Goal: Entertainment & Leisure: Consume media (video, audio)

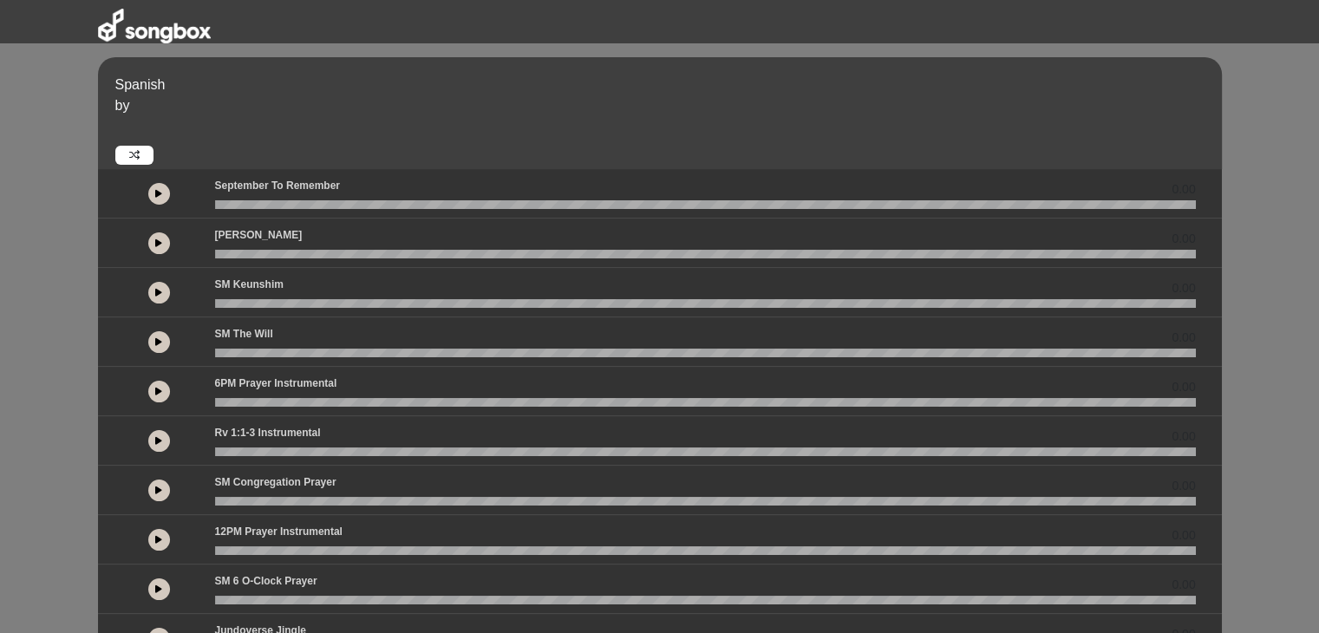
click at [149, 242] on button at bounding box center [159, 243] width 22 height 22
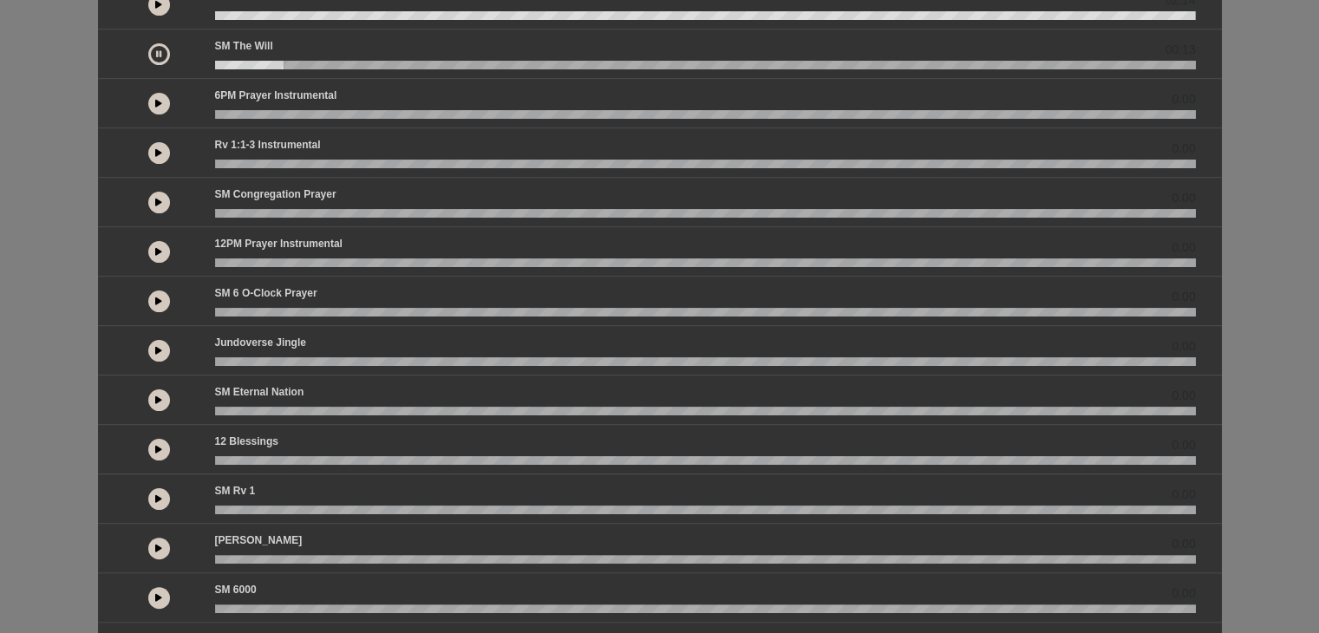
scroll to position [290, 0]
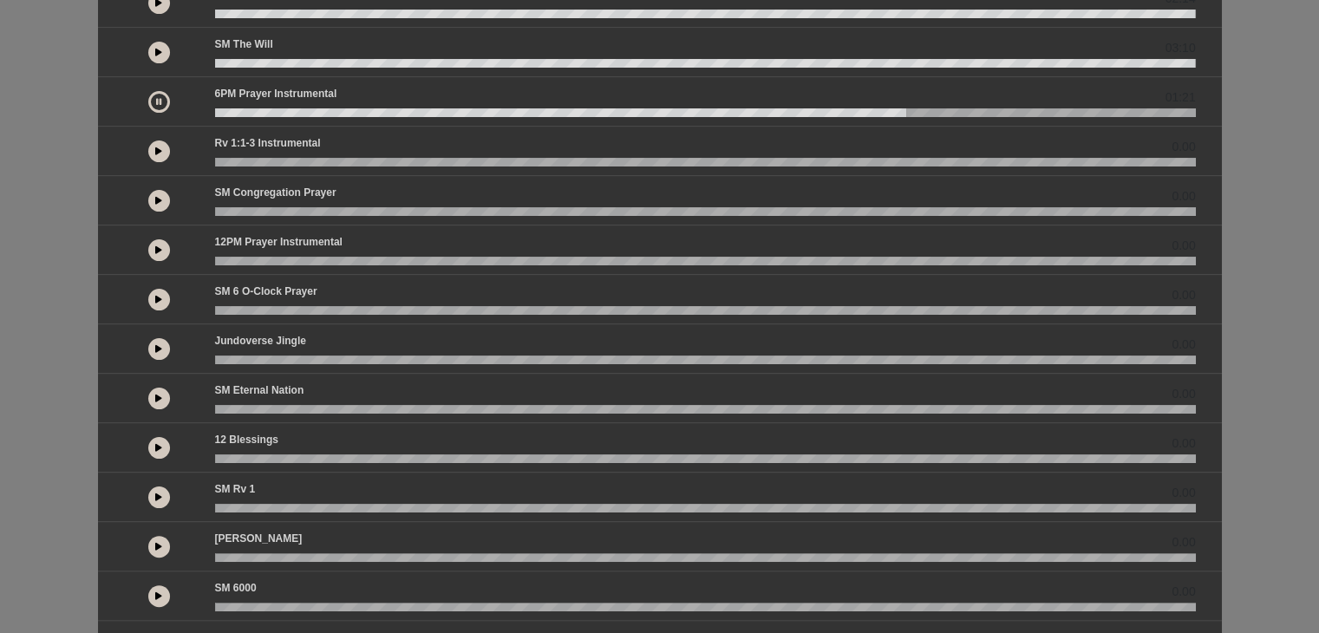
click at [225, 542] on p "[PERSON_NAME]" at bounding box center [690, 539] width 951 height 16
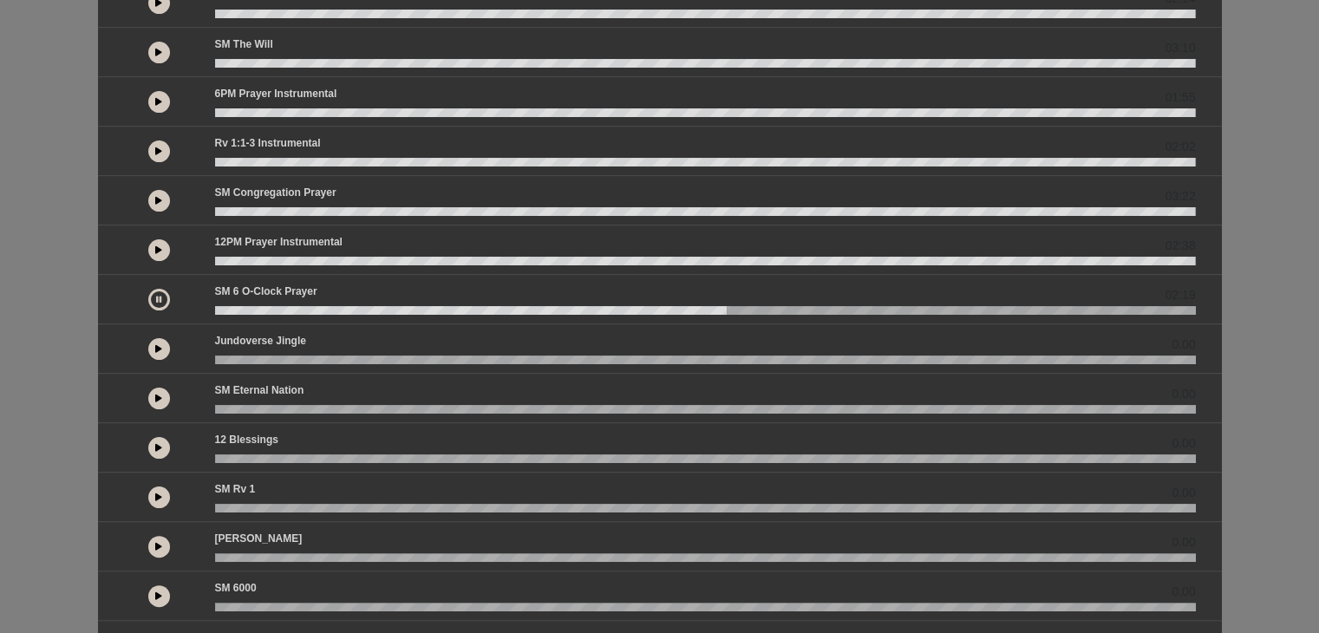
click at [161, 296] on button at bounding box center [159, 300] width 22 height 22
click at [155, 297] on icon at bounding box center [158, 299] width 7 height 9
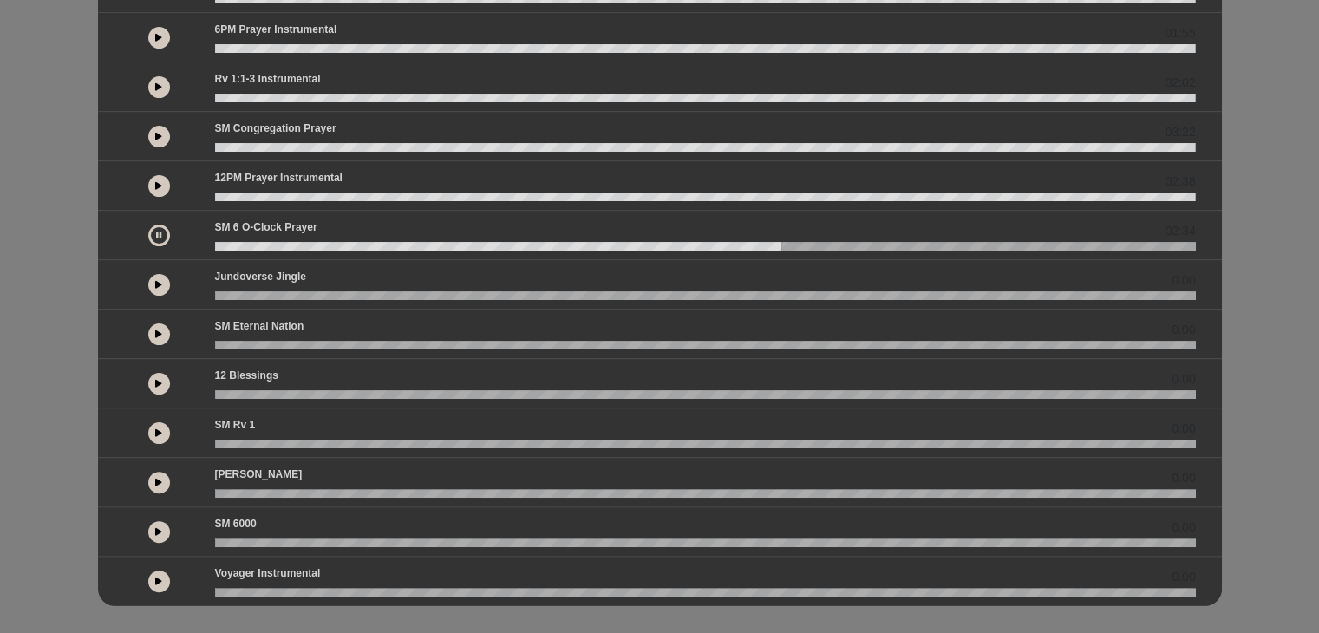
scroll to position [366, 0]
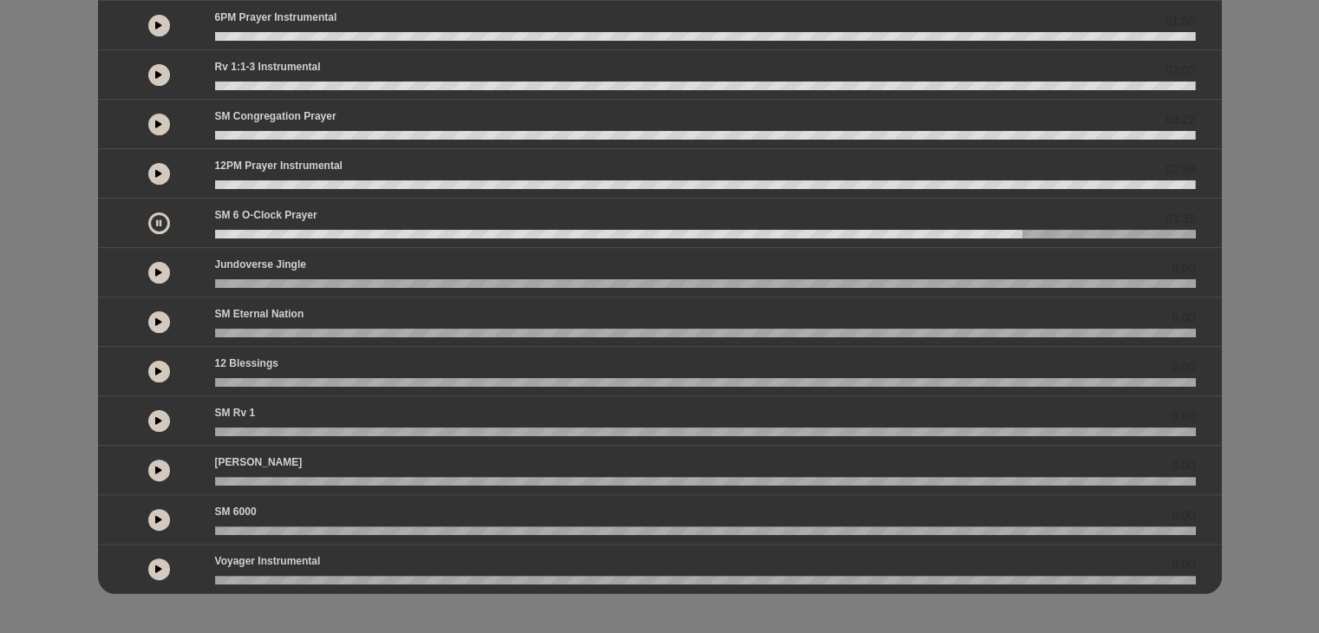
click at [153, 417] on button at bounding box center [159, 421] width 22 height 22
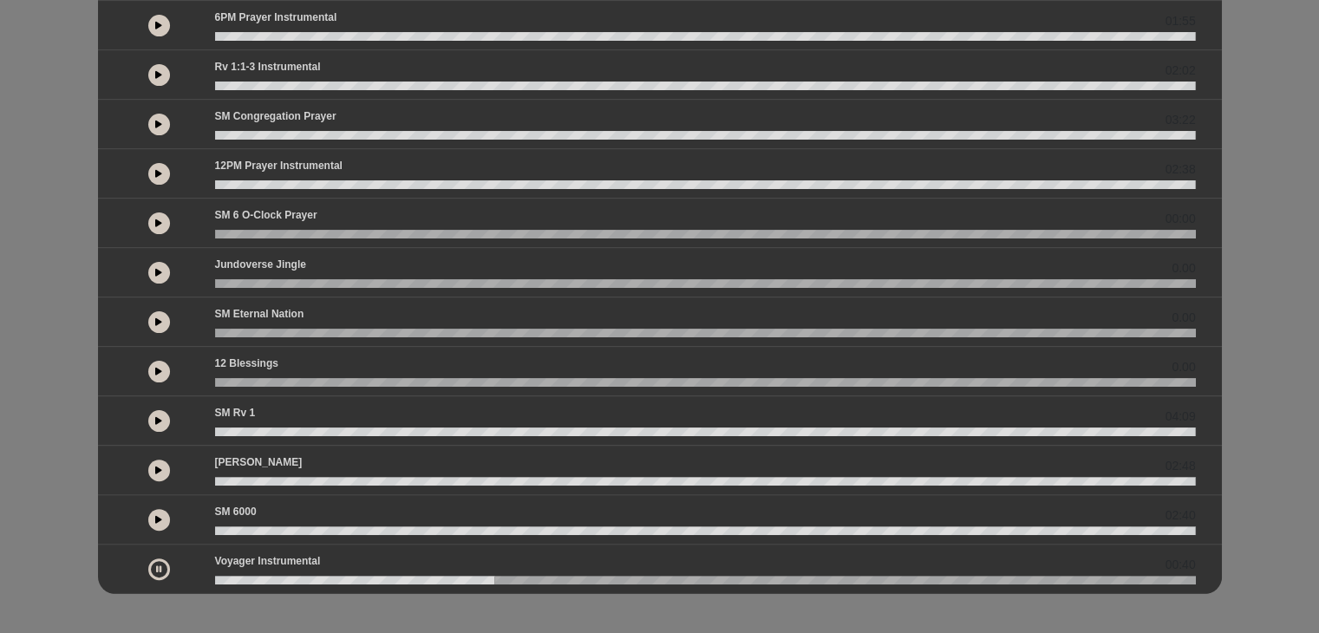
click at [931, 601] on div "Spanish by 0.00" at bounding box center [659, 135] width 1319 height 1002
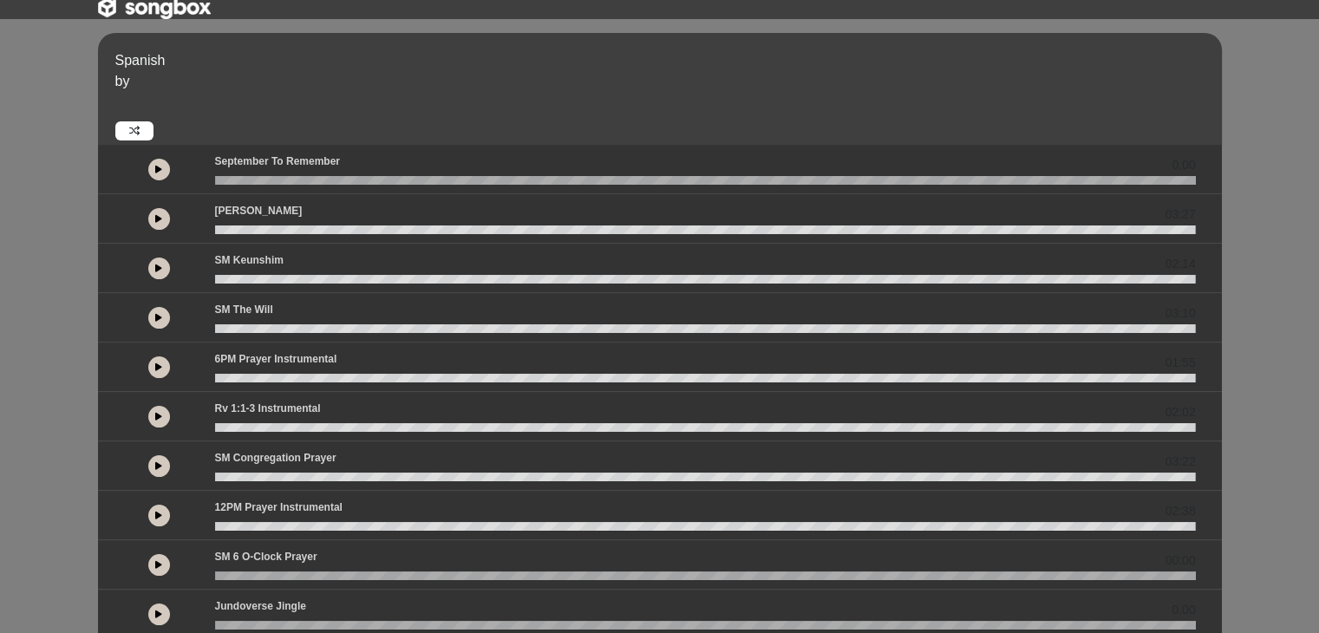
scroll to position [0, 0]
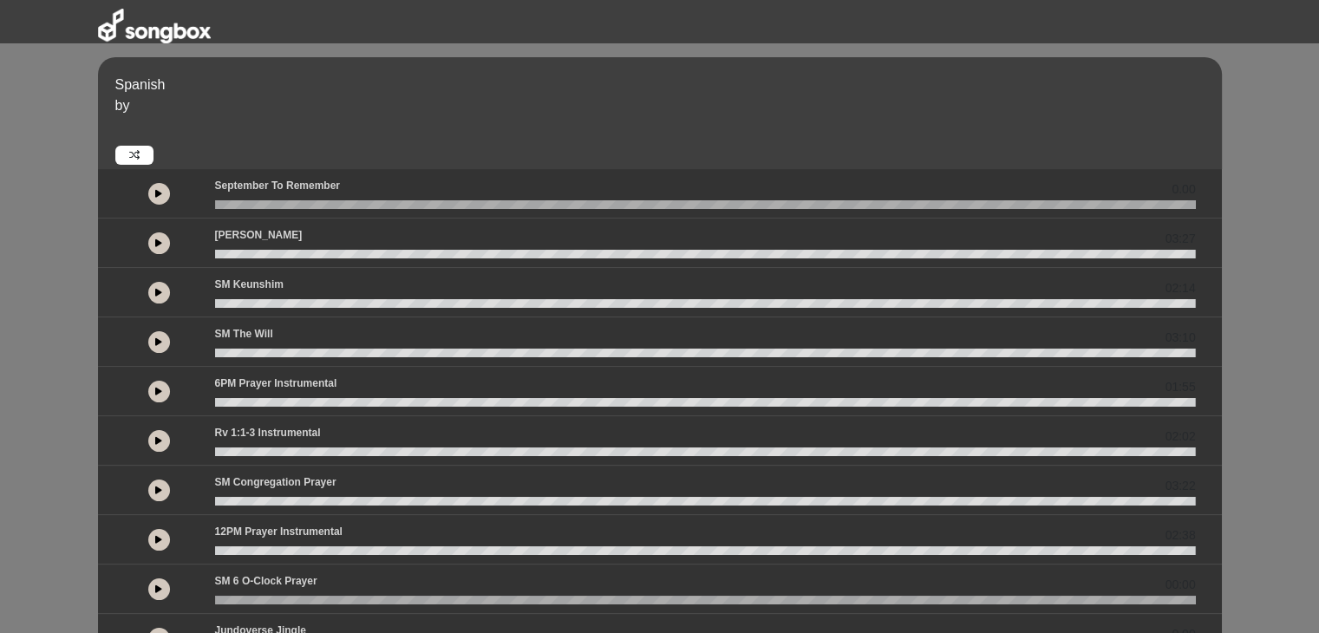
click at [158, 234] on button at bounding box center [159, 243] width 22 height 22
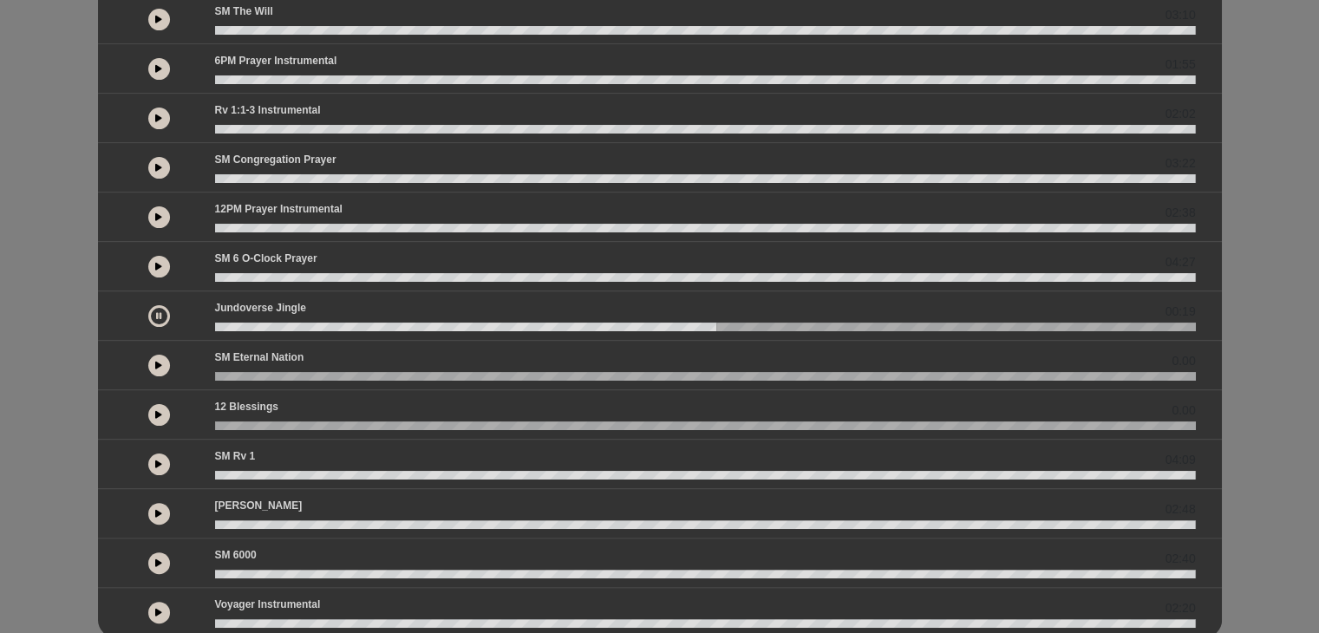
scroll to position [324, 0]
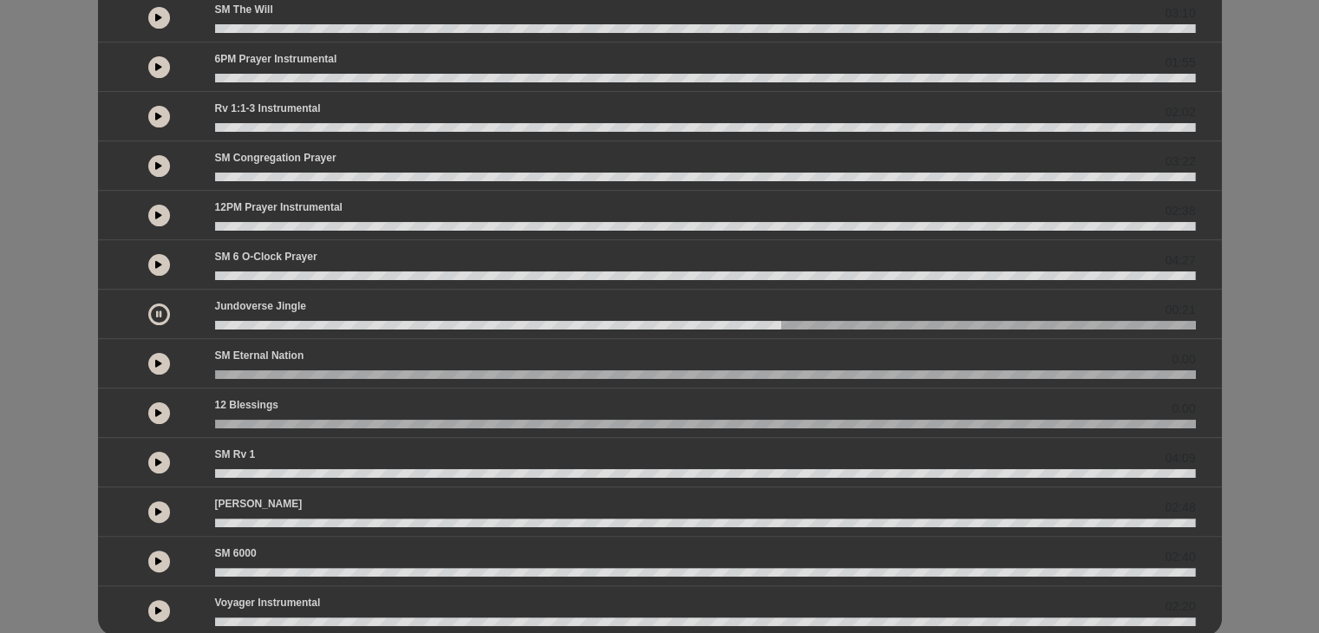
click at [149, 369] on div at bounding box center [159, 364] width 22 height 22
